Goal: Task Accomplishment & Management: Manage account settings

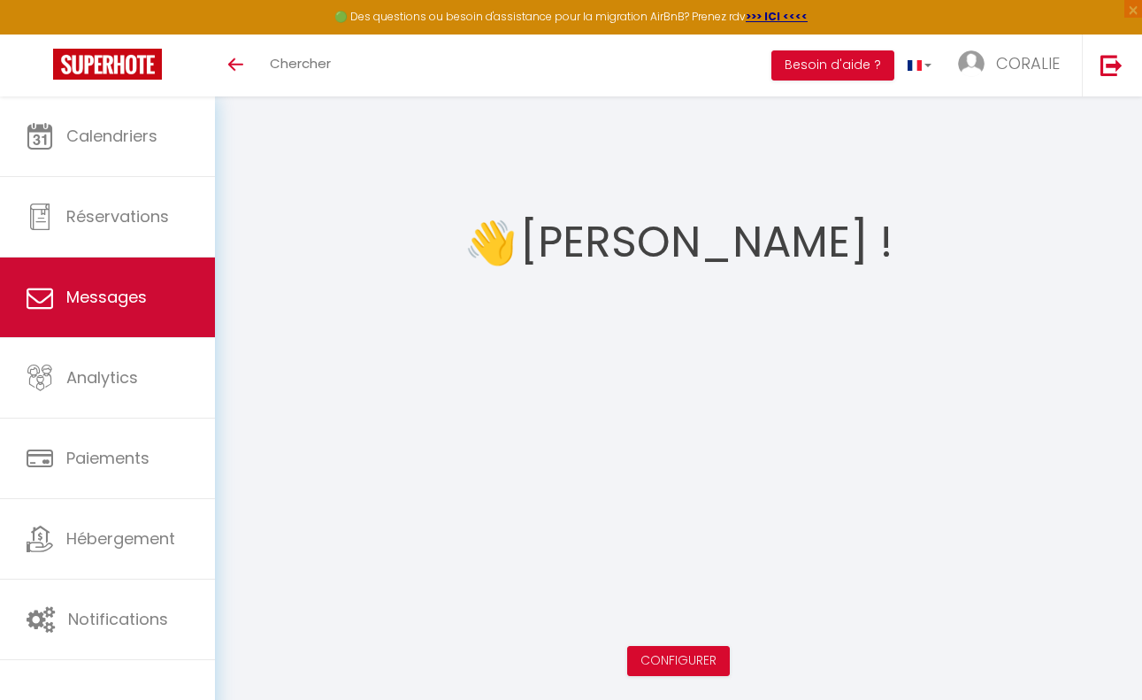
click at [104, 300] on span "Messages" at bounding box center [106, 297] width 80 height 22
select select "message"
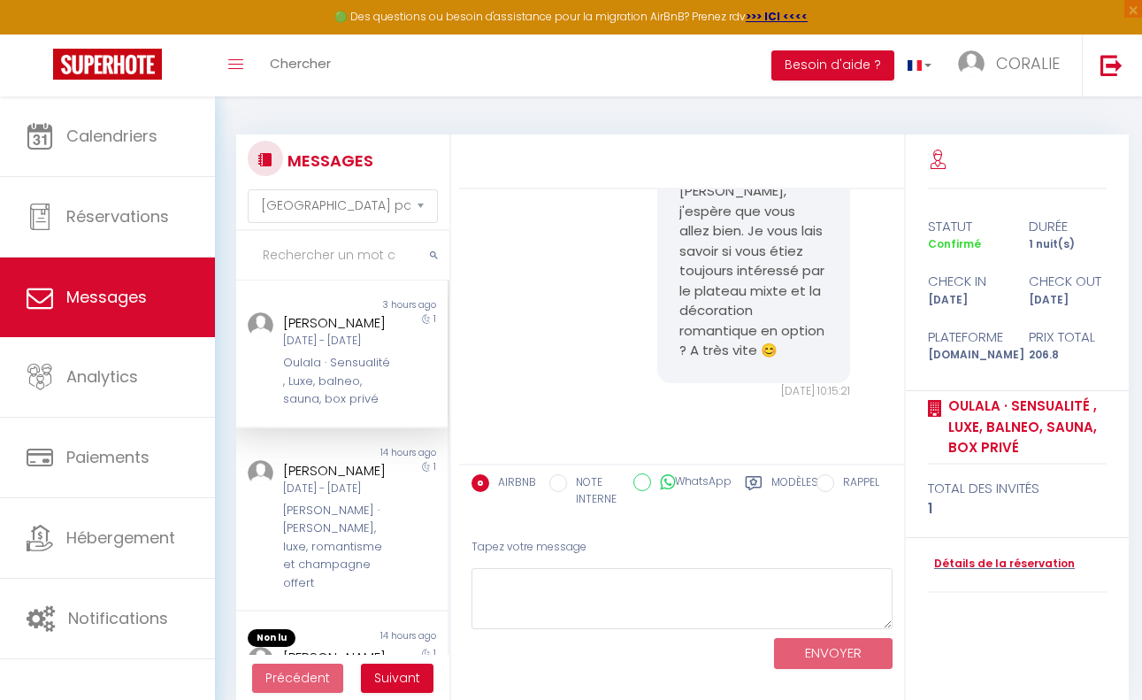
scroll to position [4809, 0]
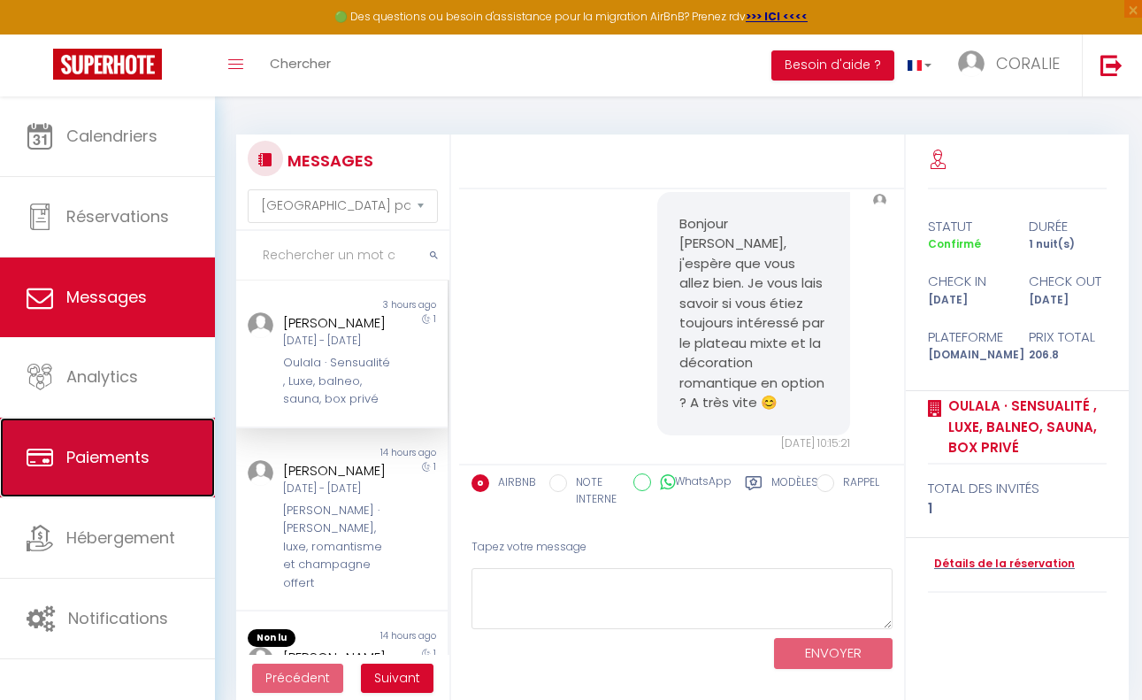
click at [80, 458] on span "Paiements" at bounding box center [107, 457] width 83 height 22
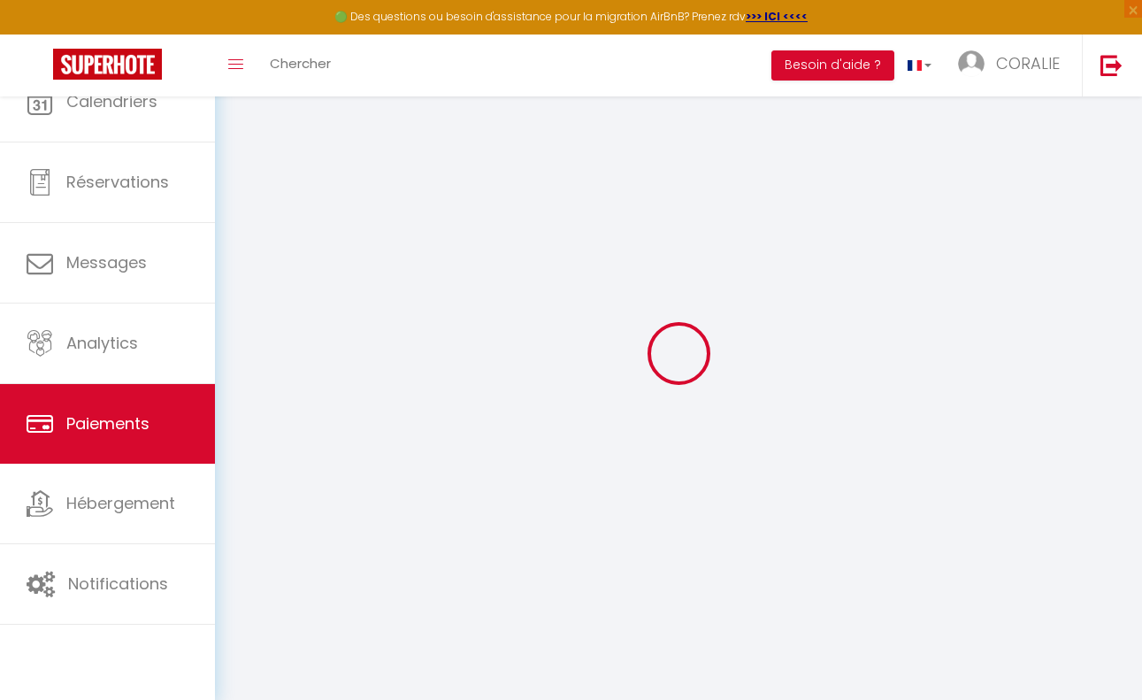
select select "2"
select select "0"
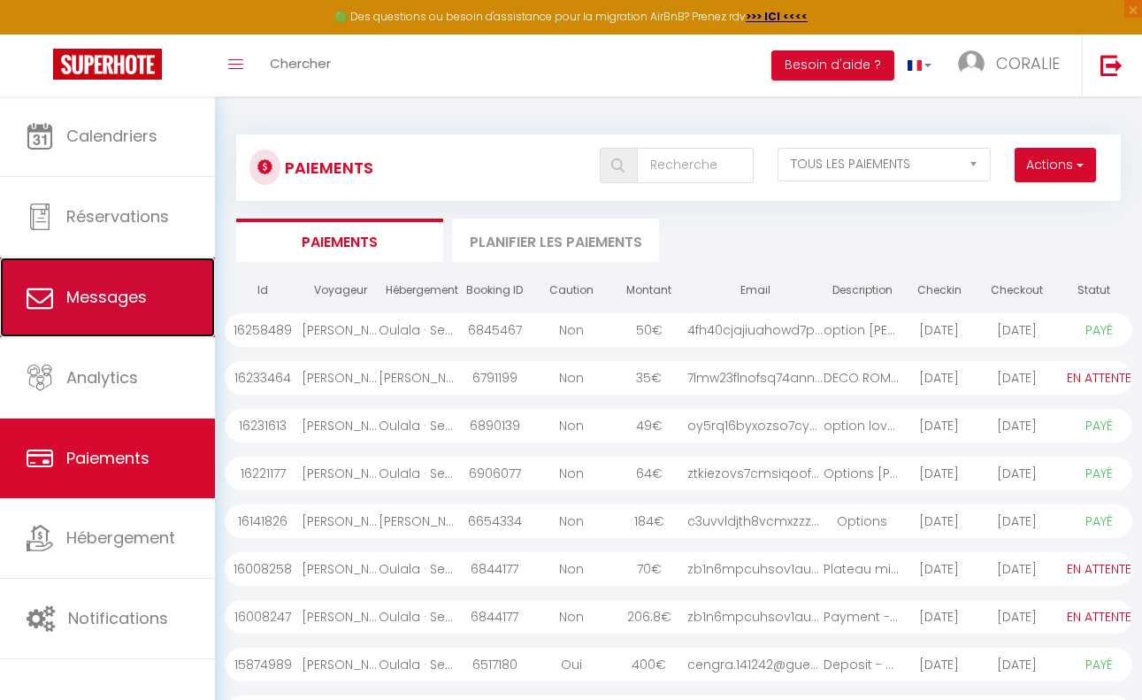
click at [107, 285] on link "Messages" at bounding box center [107, 297] width 215 height 80
select select "message"
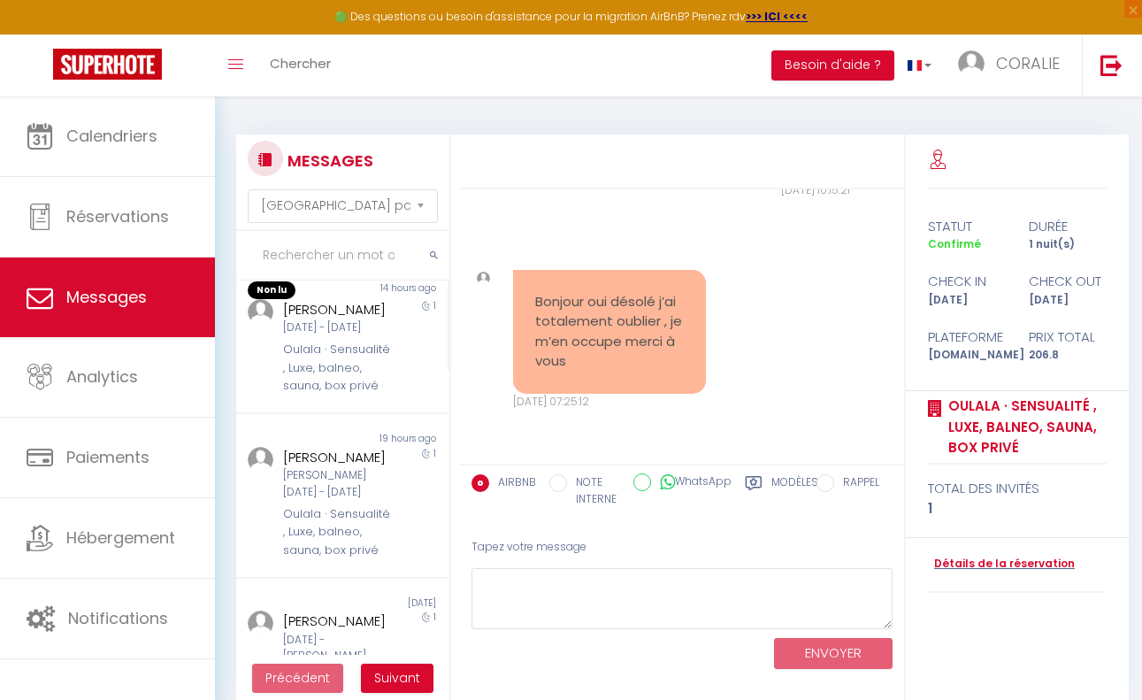
scroll to position [354, 0]
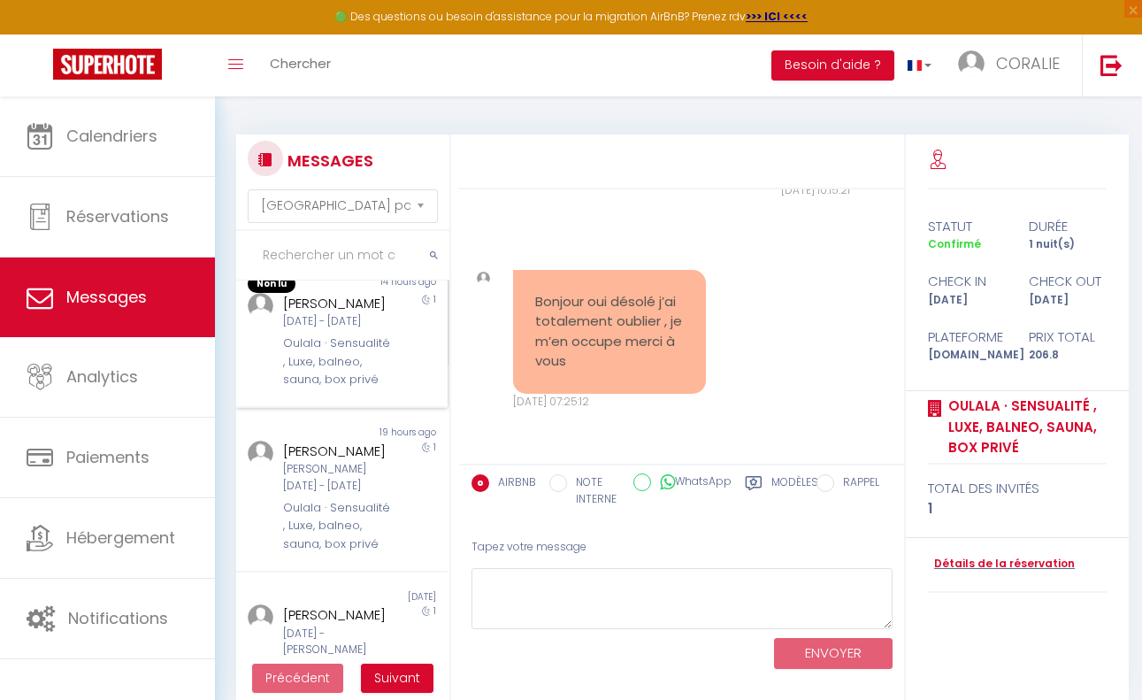
click at [316, 330] on div "[DATE] - [DATE]" at bounding box center [339, 321] width 112 height 17
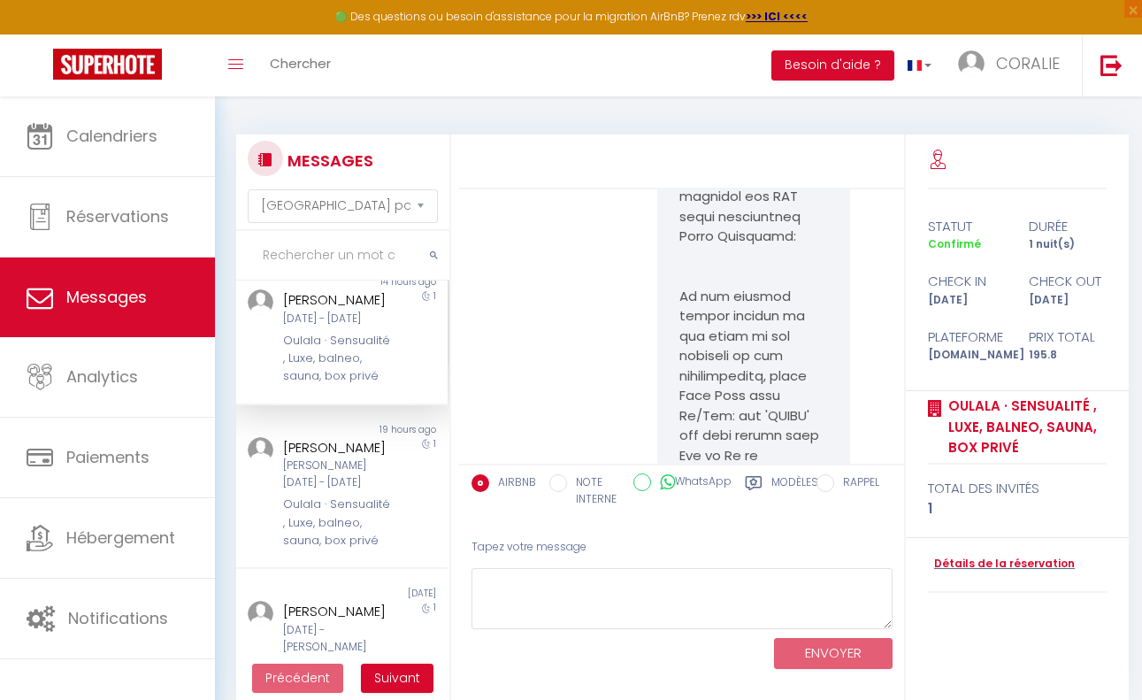
scroll to position [10707, 0]
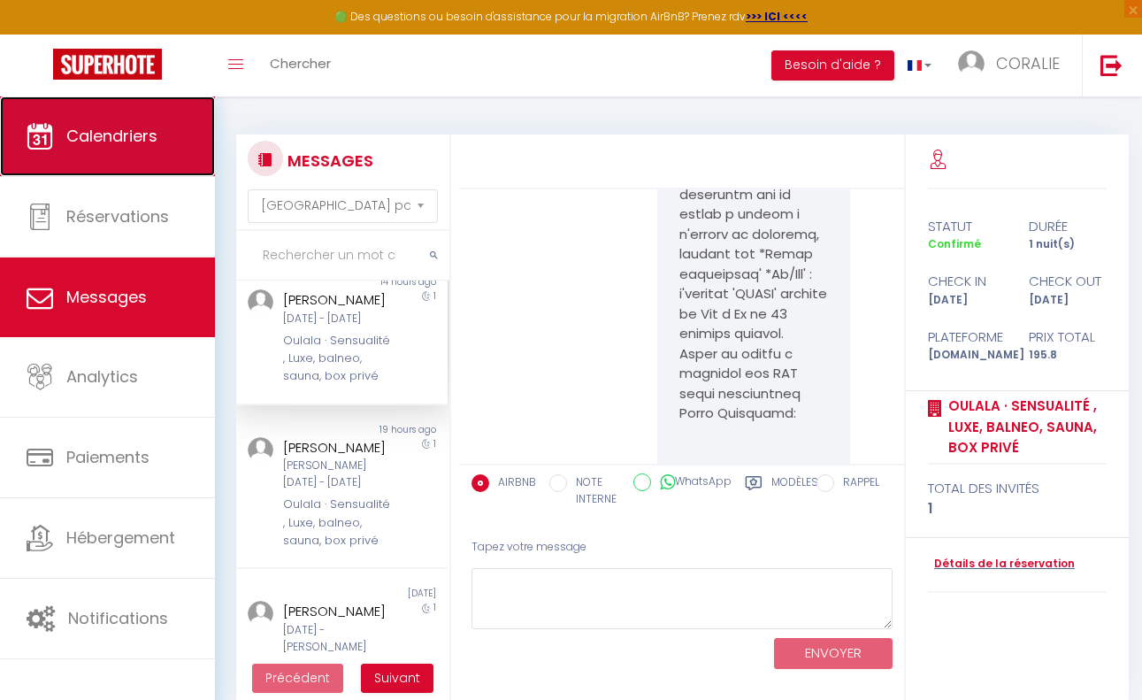
click at [100, 139] on span "Calendriers" at bounding box center [111, 136] width 91 height 22
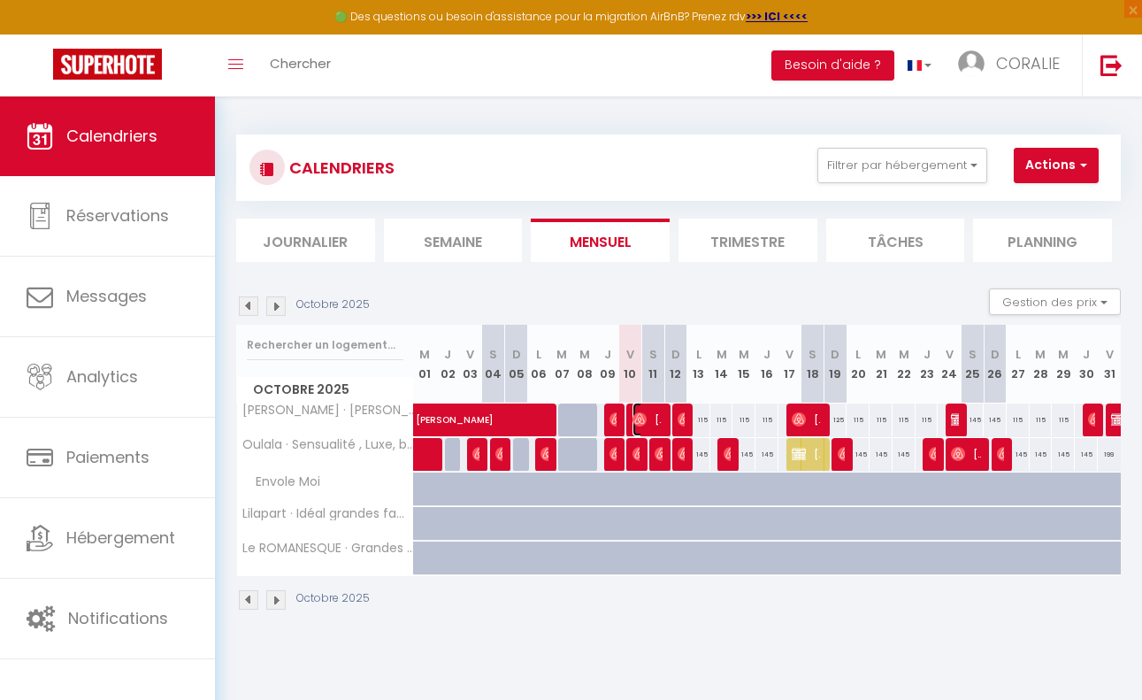
click at [634, 415] on img at bounding box center [639, 419] width 14 height 14
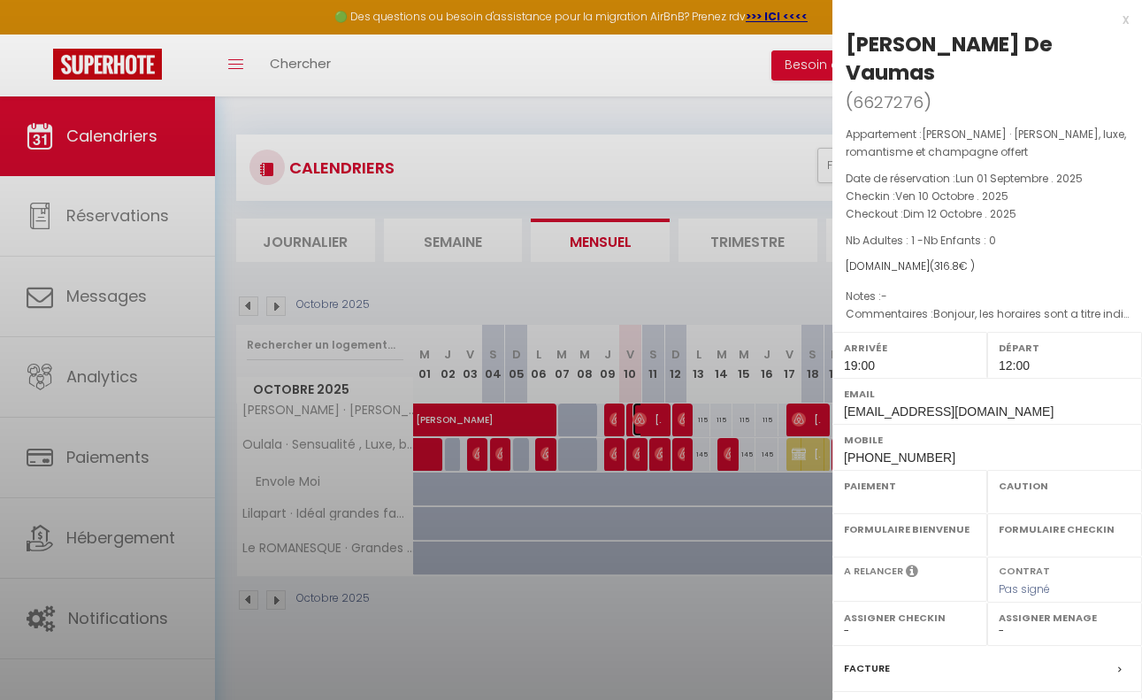
select select "OK"
select select "0"
select select "1"
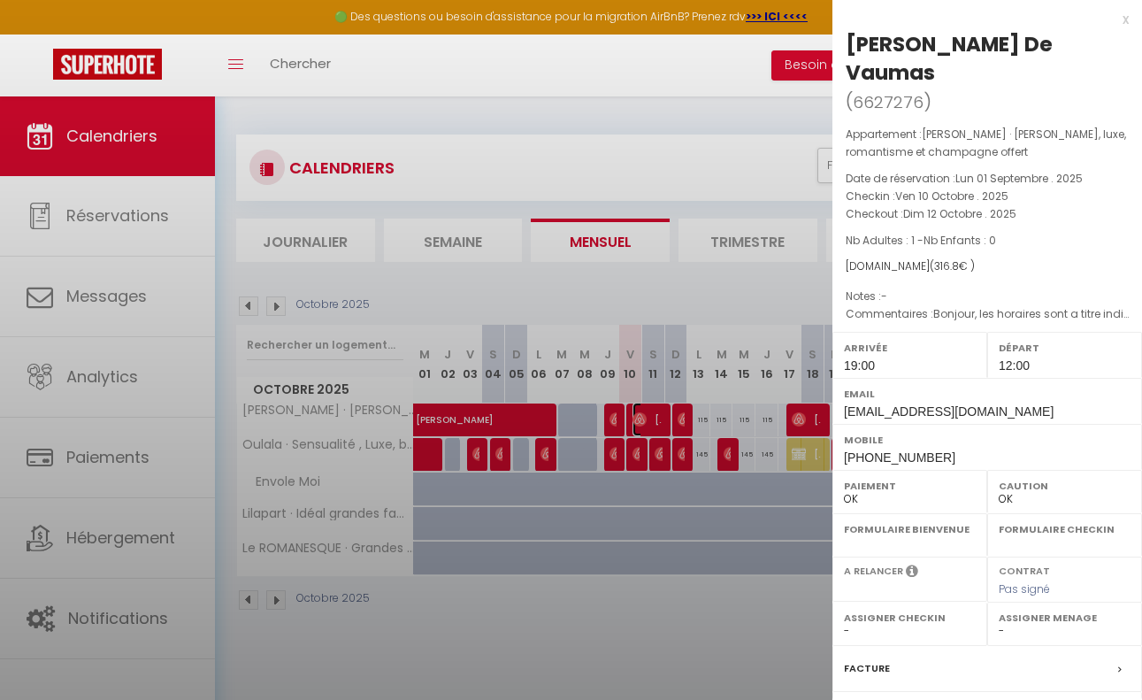
select select
select select "39068"
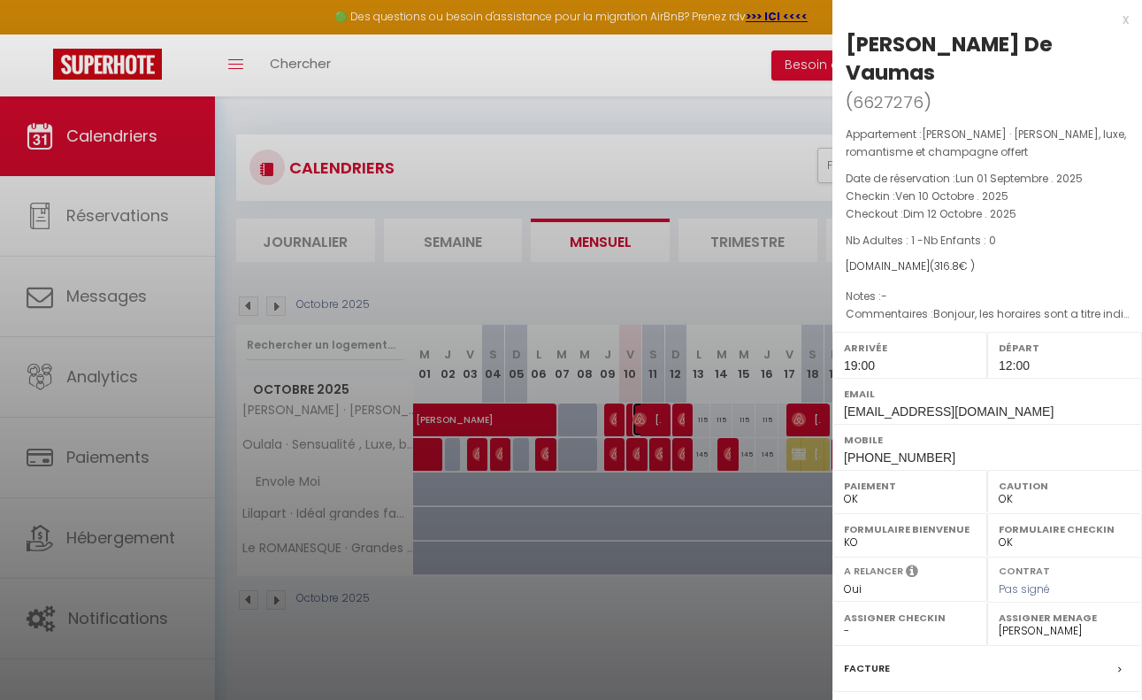
scroll to position [171, 0]
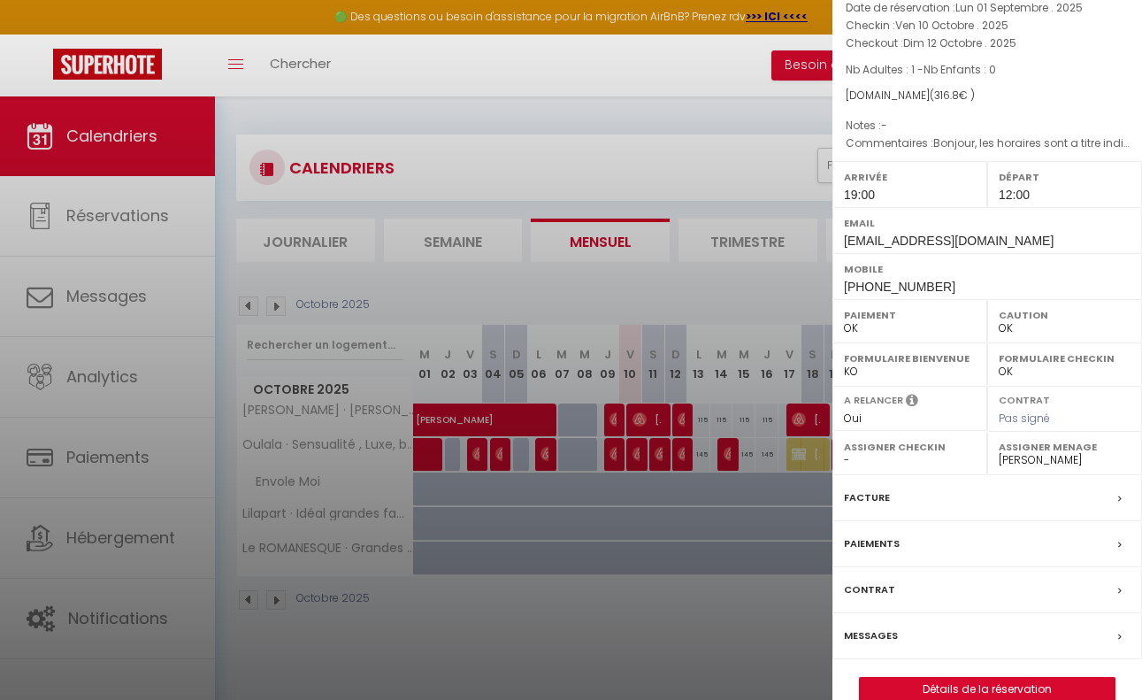
click at [881, 626] on label "Messages" at bounding box center [871, 635] width 54 height 19
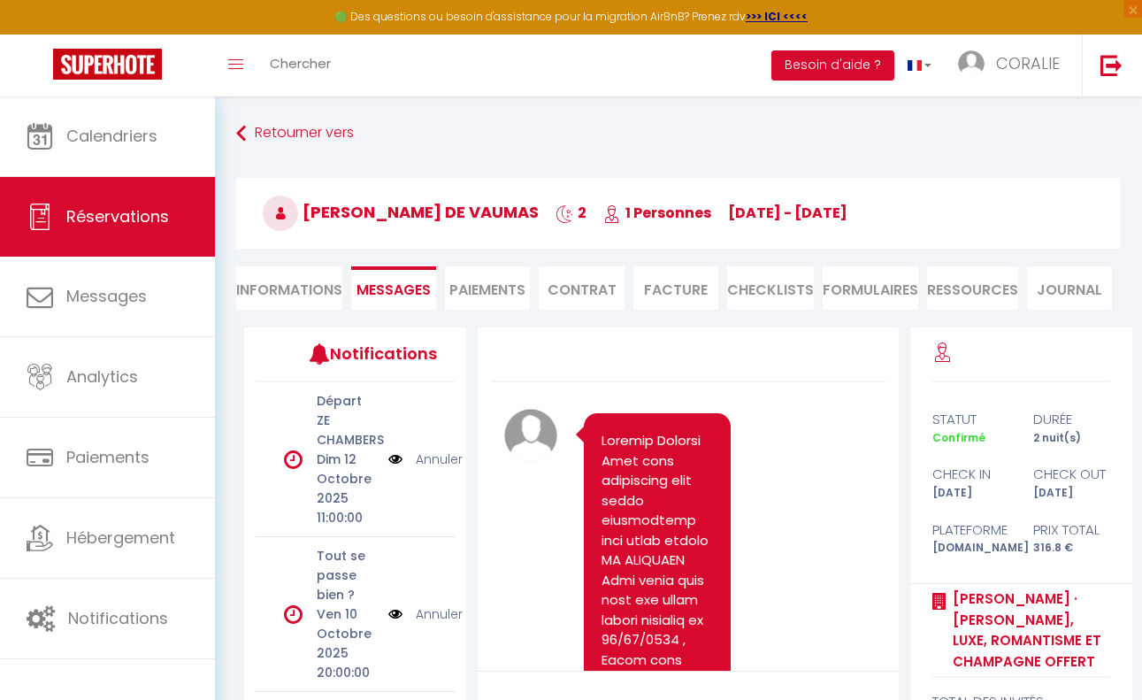
scroll to position [7393, 0]
